Goal: Task Accomplishment & Management: Complete application form

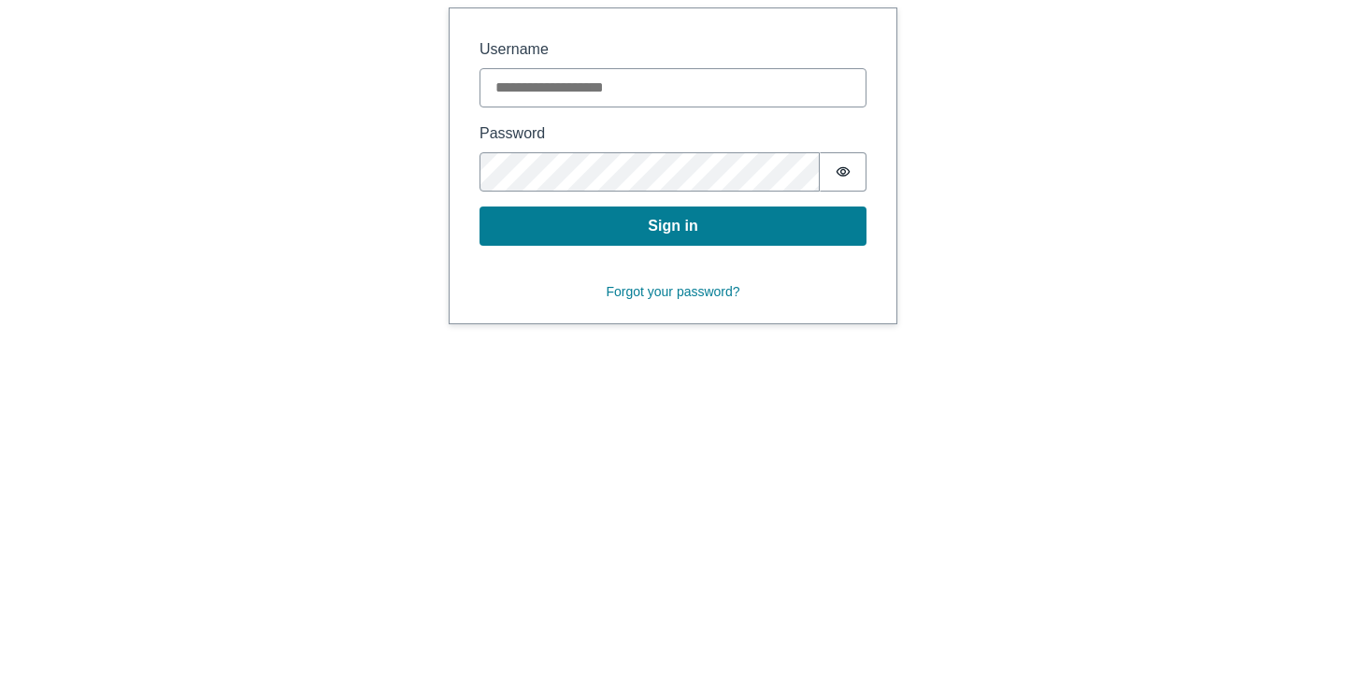
click at [691, 94] on input "Username" at bounding box center [673, 87] width 387 height 39
paste input "**********"
type input "**********"
click at [681, 220] on button "Sign in" at bounding box center [673, 226] width 387 height 39
